Goal: Information Seeking & Learning: Check status

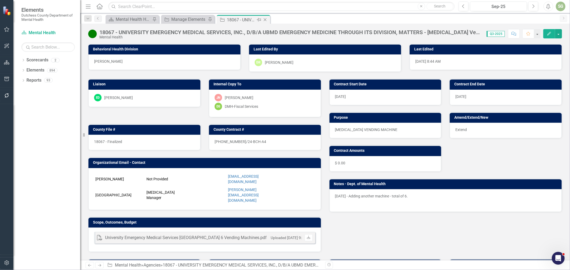
click at [265, 19] on icon at bounding box center [265, 19] width 3 height 3
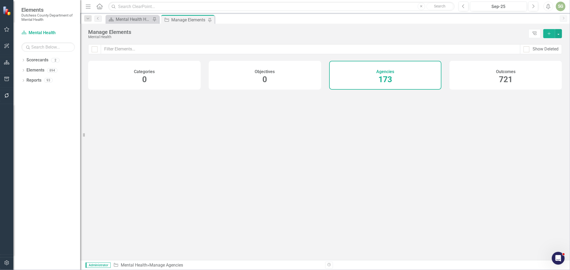
click at [194, 18] on div "Manage Elements" at bounding box center [188, 20] width 35 height 7
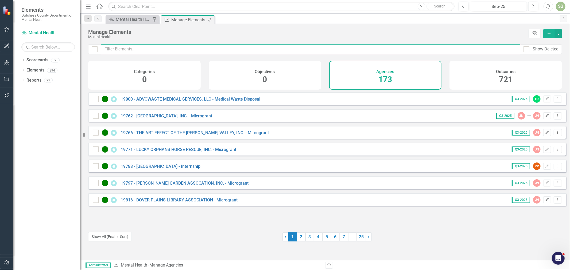
click at [168, 52] on input "text" at bounding box center [310, 49] width 419 height 10
click at [172, 50] on input "text" at bounding box center [310, 49] width 419 height 10
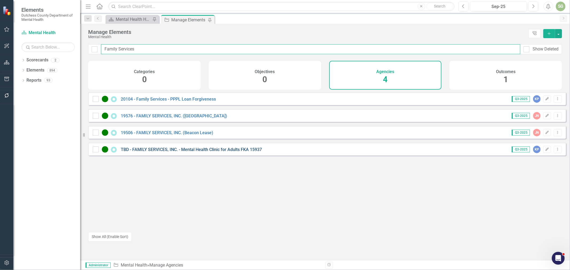
type input "Family Services"
click at [150, 152] on link "TBD - FAMILY SERVICES, INC. - Mental Health Clinic for Adults FKA 15937" at bounding box center [191, 149] width 141 height 5
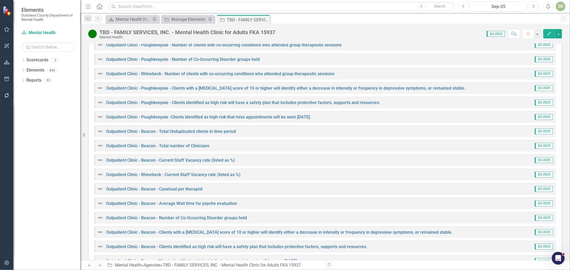
scroll to position [870, 0]
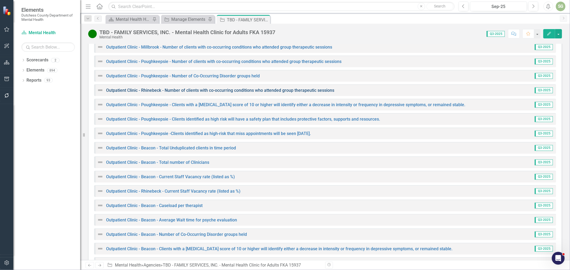
click at [215, 88] on link "Outpatient Clinic - Rhinebeck - Number of clients with co-occurring conditions …" at bounding box center [220, 90] width 228 height 5
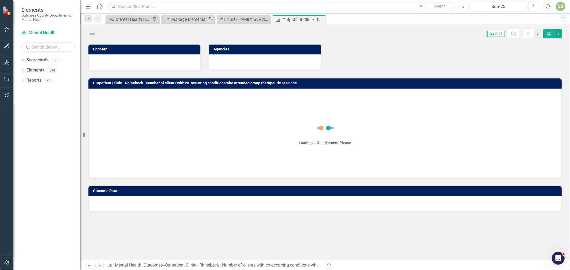
click at [416, 193] on h3 "Outcome Data" at bounding box center [326, 191] width 466 height 4
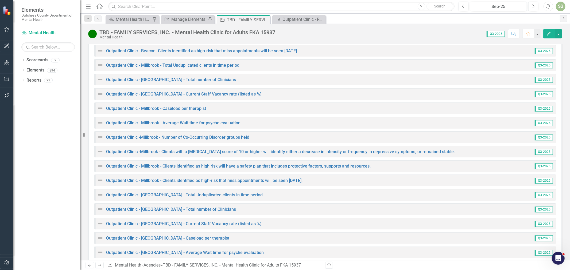
scroll to position [1304, 0]
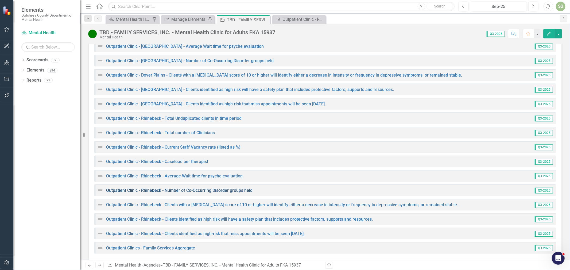
click at [185, 188] on link "Outpatient Clinic - Rhinebeck - Number of Co-Occurring Disorder groups held" at bounding box center [179, 190] width 146 height 5
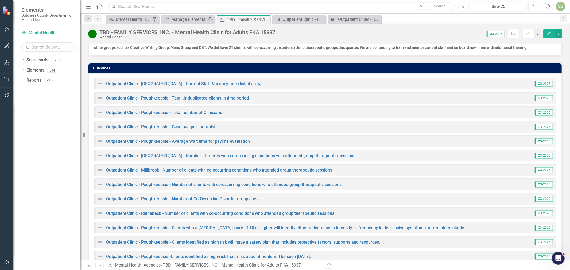
scroll to position [751, 0]
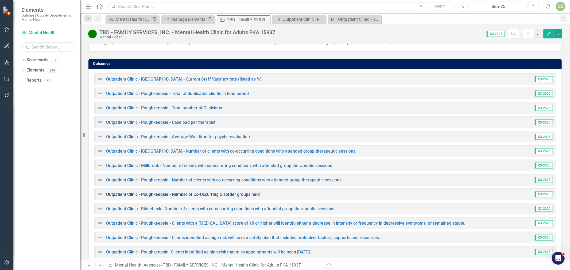
click at [248, 192] on link "Outpatient Clinic - Poughkeepsie - Number of Co-Occurring Disorder groups held" at bounding box center [183, 194] width 154 height 5
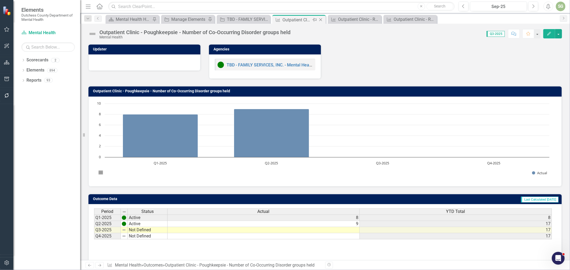
click at [321, 20] on icon "Close" at bounding box center [320, 20] width 5 height 4
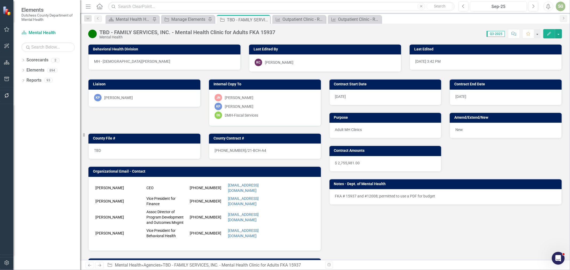
click at [0, 0] on icon "Close" at bounding box center [0, 0] width 0 height 0
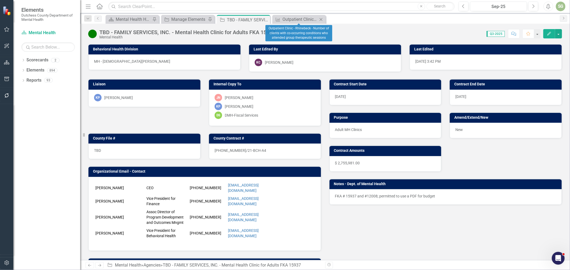
click at [321, 20] on icon "Close" at bounding box center [320, 19] width 5 height 4
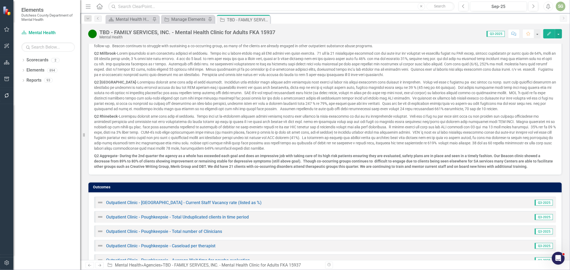
scroll to position [630, 0]
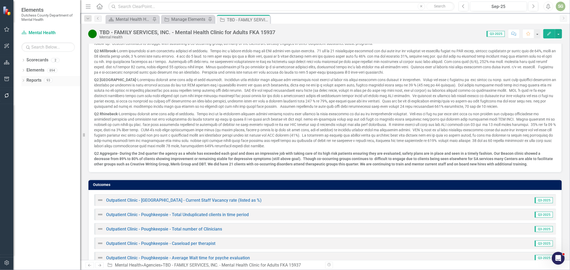
click at [24, 79] on div "Dropdown" at bounding box center [23, 81] width 4 height 5
click at [27, 119] on icon "Dropdown" at bounding box center [26, 120] width 4 height 3
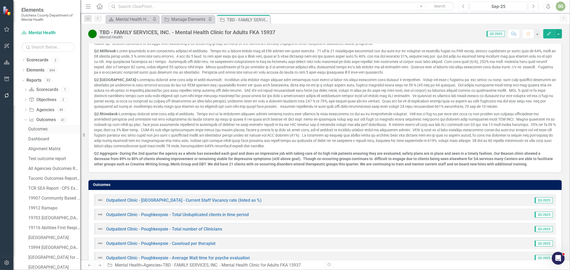
click at [53, 128] on div "Outcomes" at bounding box center [54, 129] width 52 height 5
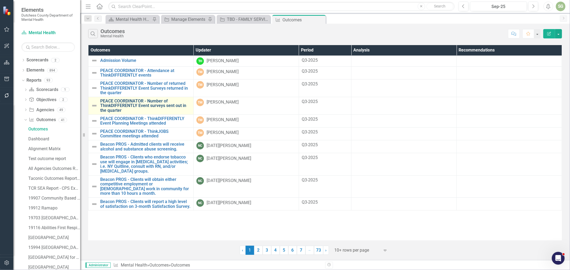
click at [141, 103] on link "PEACE COORDINATOR - Number of ThinkDIFFERENTLY Event surveys sent out in the qu…" at bounding box center [145, 106] width 91 height 14
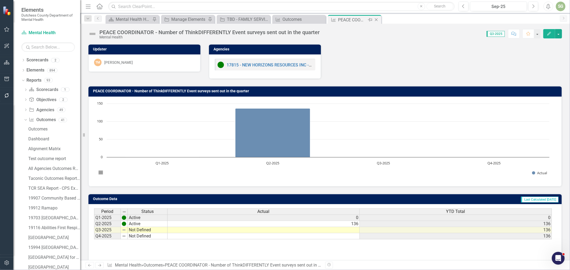
click at [378, 18] on icon "Close" at bounding box center [376, 20] width 5 height 4
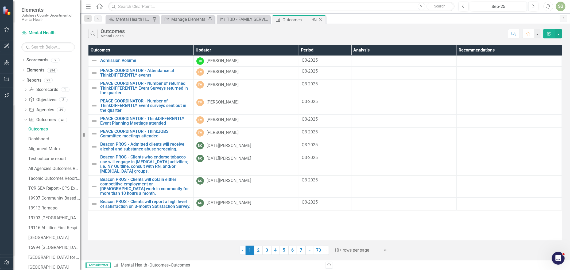
click at [321, 19] on icon "Close" at bounding box center [320, 20] width 5 height 4
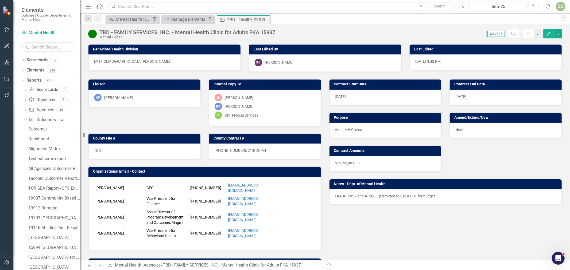
click at [395, 222] on div "Liaison KP [PERSON_NAME] Internal Copy To JN [PERSON_NAME] [PERSON_NAME] [PERSO…" at bounding box center [325, 204] width 482 height 265
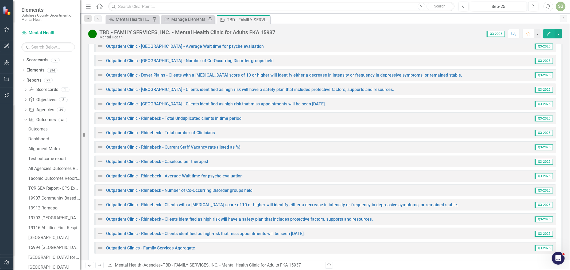
click at [369, 113] on div "Outpatient Clinic - Rhinebeck - Total Unduplicated clients in time period Q3-20…" at bounding box center [325, 119] width 462 height 12
